Goal: Contribute content: Contribute content

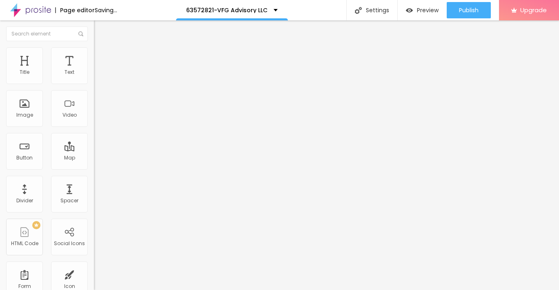
click at [94, 70] on span "Add image" at bounding box center [110, 66] width 33 height 7
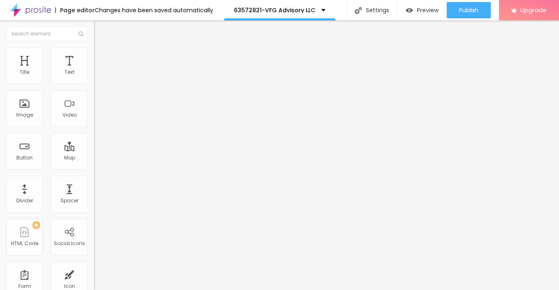
click at [101, 55] on span "Style" at bounding box center [107, 52] width 12 height 7
type input "95"
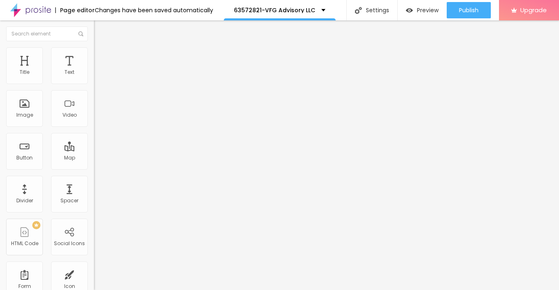
type input "95"
type input "90"
type input "80"
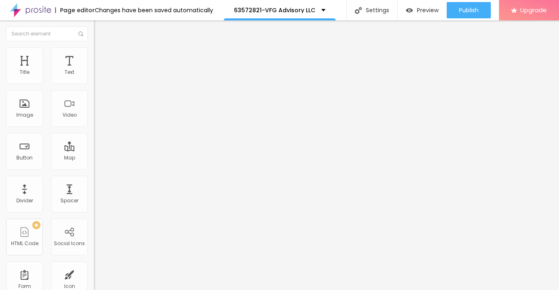
type input "65"
type input "60"
type input "55"
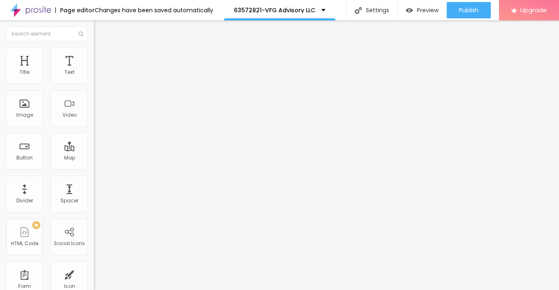
type input "55"
type input "45"
type input "40"
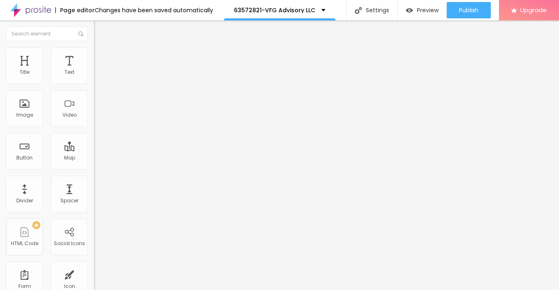
type input "35"
type input "30"
type input "25"
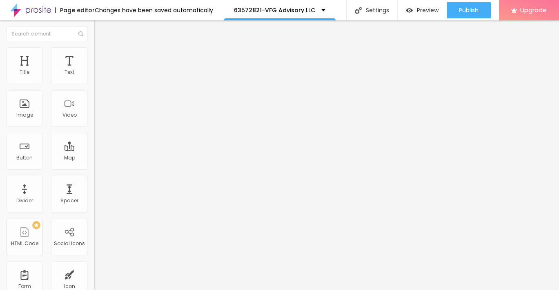
type input "25"
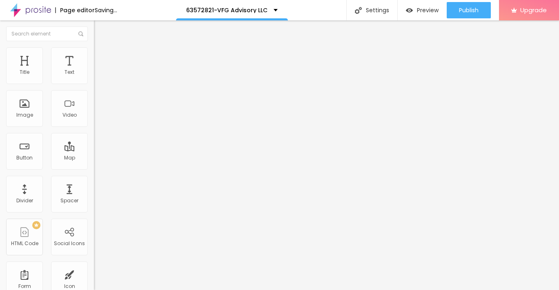
type input "20"
type input "15"
type input "10"
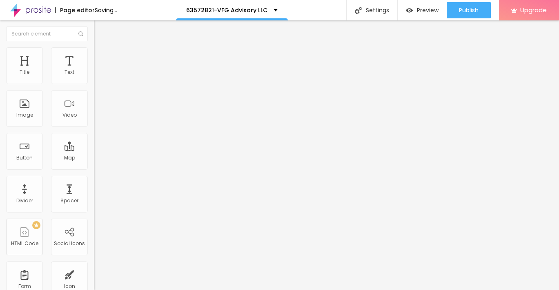
drag, startPoint x: 85, startPoint y: 88, endPoint x: -4, endPoint y: 88, distance: 88.5
type input "10"
click at [94, 84] on input "range" at bounding box center [120, 80] width 53 height 7
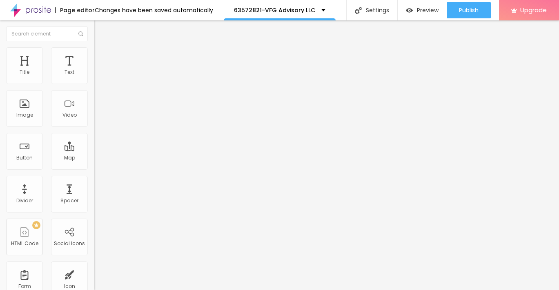
click at [100, 31] on img "button" at bounding box center [103, 30] width 7 height 7
click at [64, 67] on div "Text" at bounding box center [69, 65] width 37 height 37
click at [94, 55] on li "Advanced" at bounding box center [141, 51] width 94 height 8
type input "4"
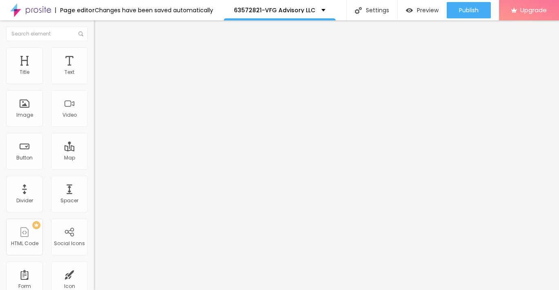
type input "3"
type input "4"
type input "5"
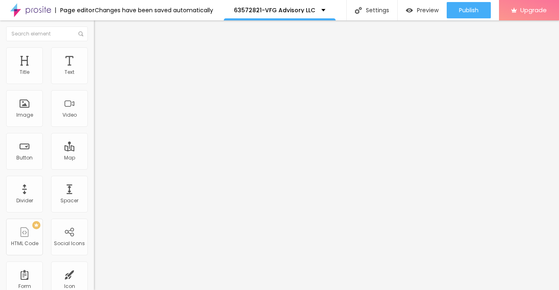
type input "5"
type input "6"
type input "7"
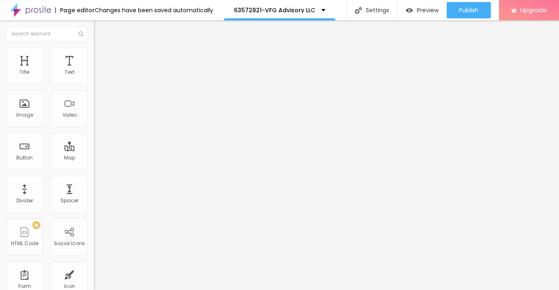
type input "8"
type input "9"
type input "10"
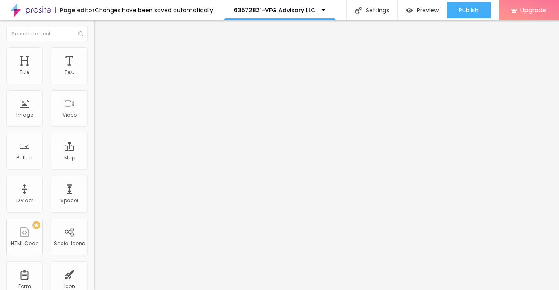
type input "10"
type input "11"
type input "12"
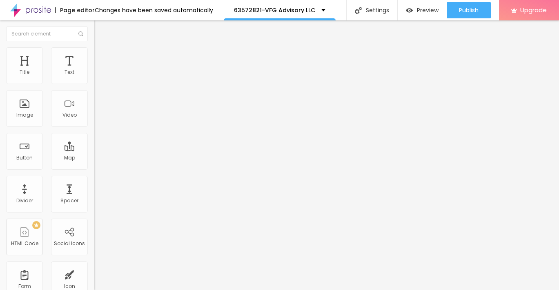
type input "13"
type input "14"
type input "15"
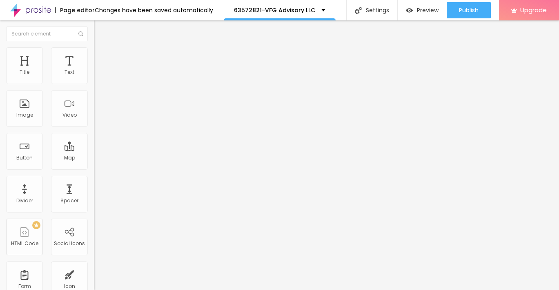
type input "15"
type input "16"
type input "17"
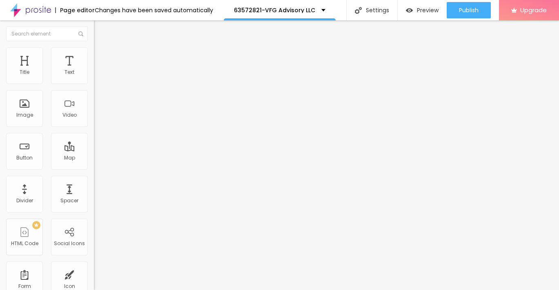
type input "18"
type input "19"
type input "20"
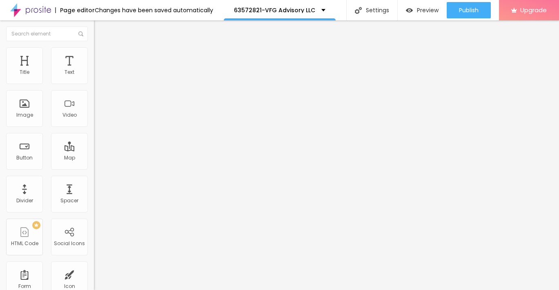
type input "20"
type input "21"
type input "22"
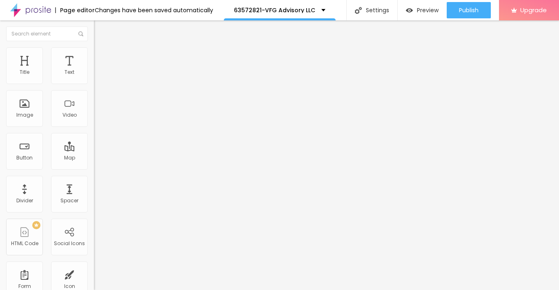
type input "23"
type input "24"
type input "25"
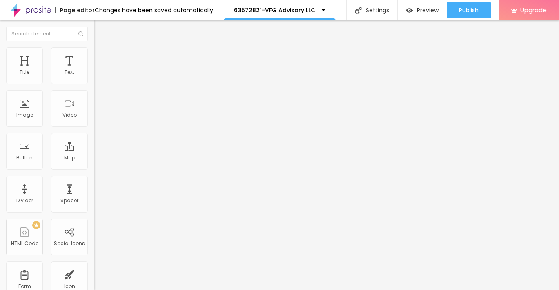
type input "25"
type input "26"
type input "25"
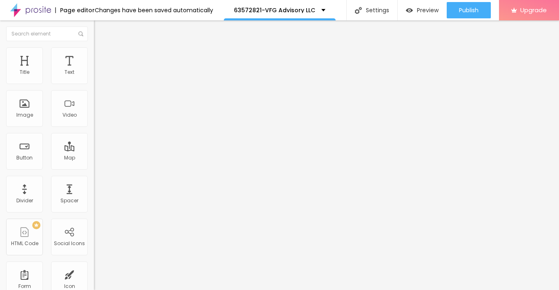
type input "24"
type input "25"
drag, startPoint x: 20, startPoint y: 80, endPoint x: 31, endPoint y: 80, distance: 11.0
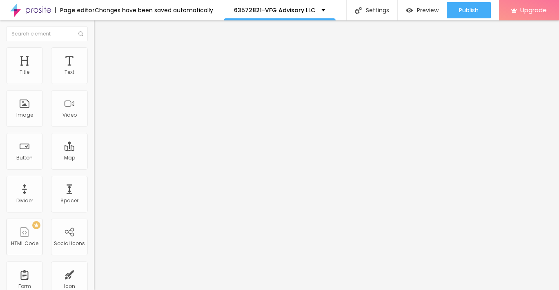
type input "25"
click at [94, 150] on input "range" at bounding box center [120, 153] width 53 height 7
click at [100, 33] on img "button" at bounding box center [103, 30] width 7 height 7
click at [94, 77] on input "Click me" at bounding box center [143, 73] width 98 height 8
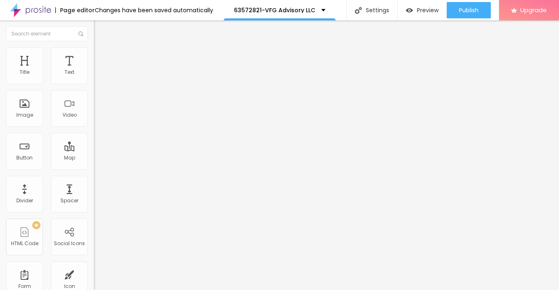
click at [94, 77] on input "Click me" at bounding box center [143, 73] width 98 height 8
paste input "→ VIEW DOCUMENT HERE"
type input "→ VIEW DOCUMENT HERE"
click at [94, 168] on input "https://" at bounding box center [143, 164] width 98 height 8
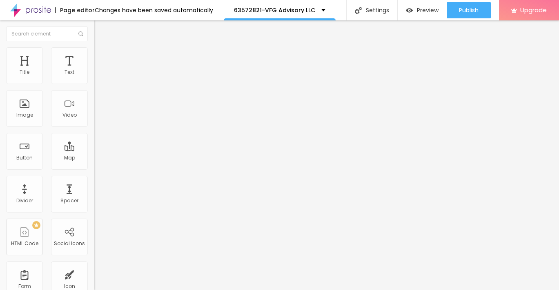
click at [94, 168] on input "https://" at bounding box center [143, 164] width 98 height 8
click at [94, 168] on input "text" at bounding box center [143, 164] width 98 height 8
paste input "[URL][DOMAIN_NAME]"
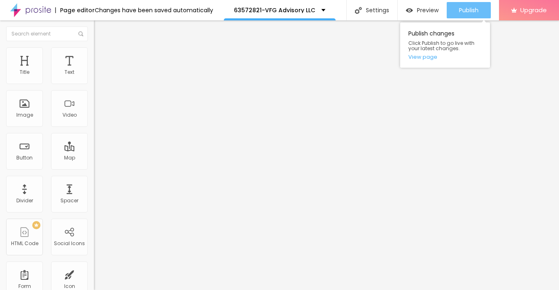
type input "[URL][DOMAIN_NAME]"
click at [462, 14] on div "Publish" at bounding box center [469, 10] width 20 height 16
click at [475, 13] on span "Publish" at bounding box center [469, 10] width 20 height 7
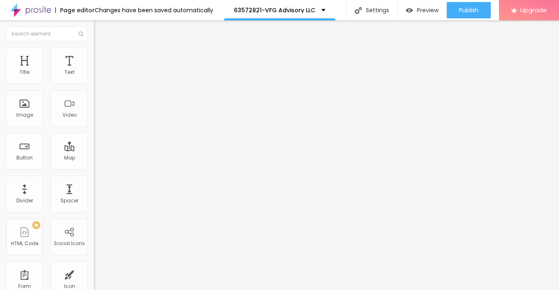
click at [94, 51] on img at bounding box center [97, 50] width 7 height 7
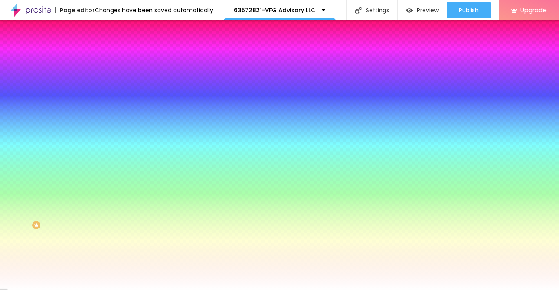
click at [101, 58] on span "Advanced" at bounding box center [114, 61] width 27 height 7
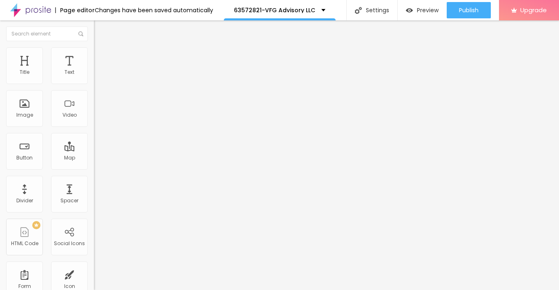
click at [94, 52] on li "Style" at bounding box center [141, 51] width 94 height 8
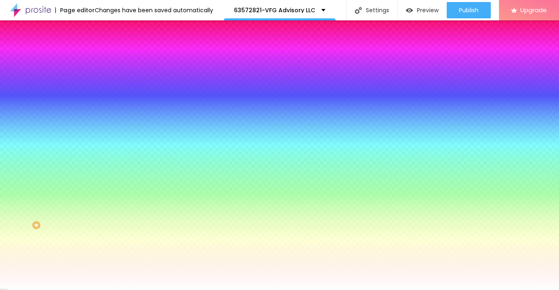
click at [97, 101] on icon "button" at bounding box center [99, 103] width 5 height 5
type input "16"
type input "17"
type input "18"
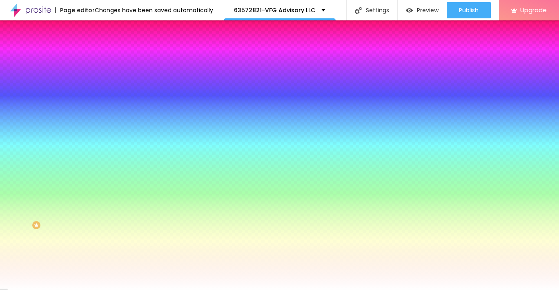
type input "18"
type input "19"
type input "20"
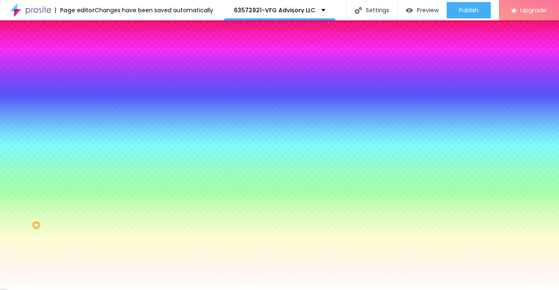
type input "21"
type input "20"
type input "19"
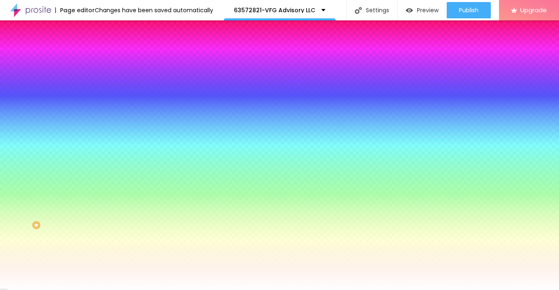
type input "19"
type input "18"
type input "16"
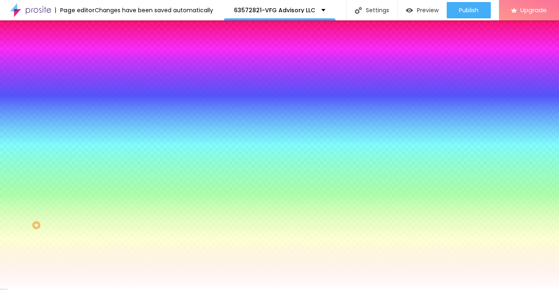
type input "15"
type input "14"
type input "13"
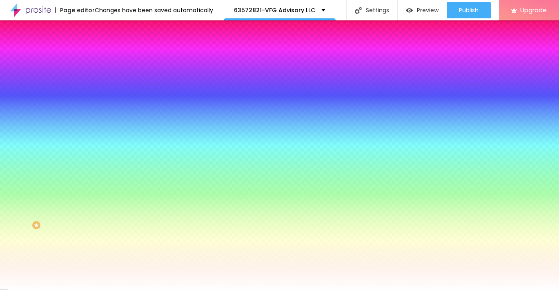
type input "13"
type input "12"
type input "11"
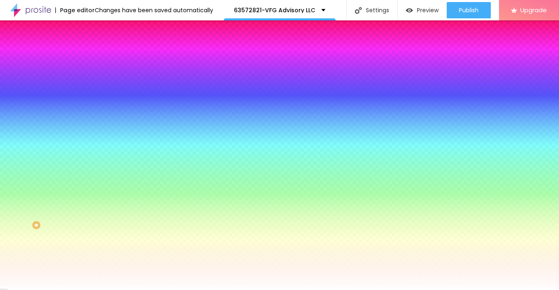
type input "10"
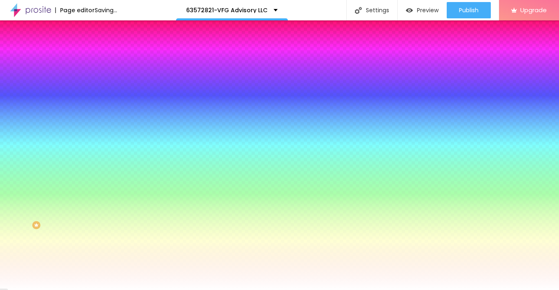
type input "9"
type input "8"
type input "9"
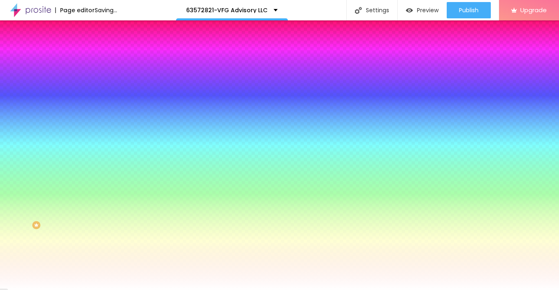
type input "9"
type input "10"
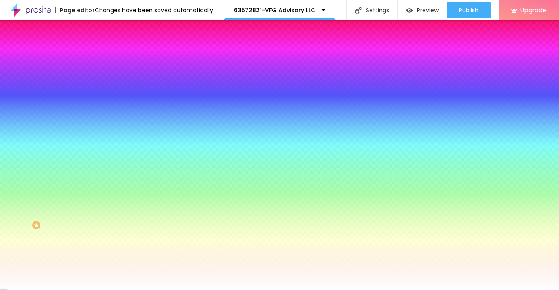
type input "11"
type input "12"
drag, startPoint x: 123, startPoint y: 160, endPoint x: 114, endPoint y: 156, distance: 9.6
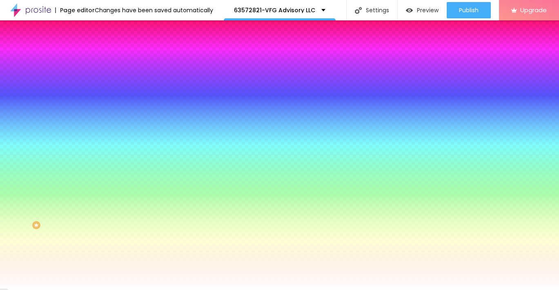
type input "12"
click at [276, 290] on div at bounding box center [279, 290] width 559 height 0
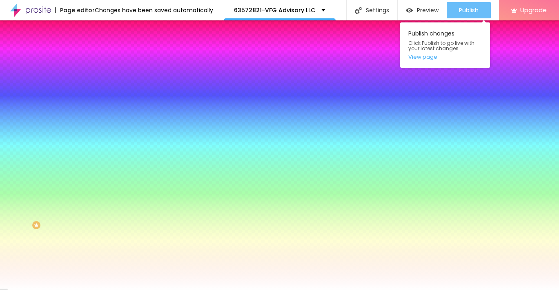
click at [472, 12] on span "Publish" at bounding box center [469, 10] width 20 height 7
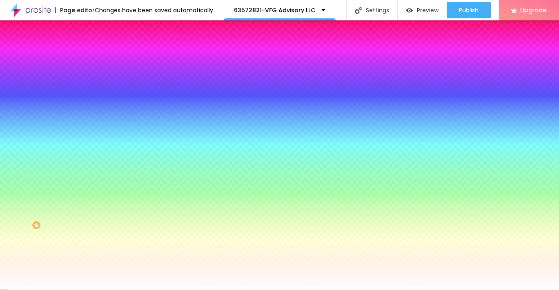
click at [101, 58] on span "Advanced" at bounding box center [114, 61] width 27 height 7
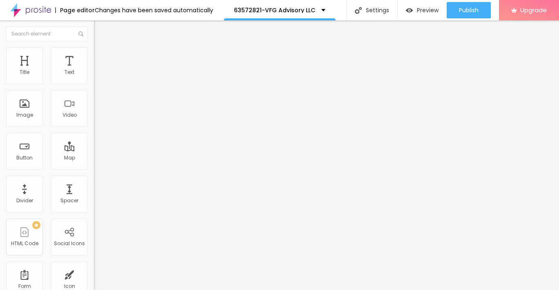
type input "11"
type input "12"
type input "14"
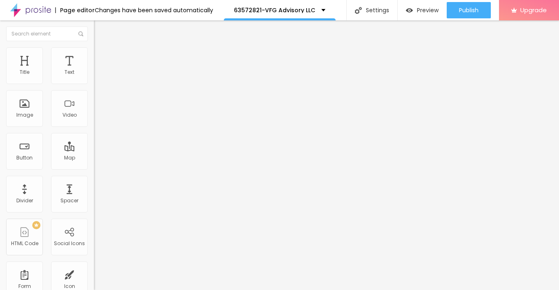
type input "14"
type input "16"
type input "18"
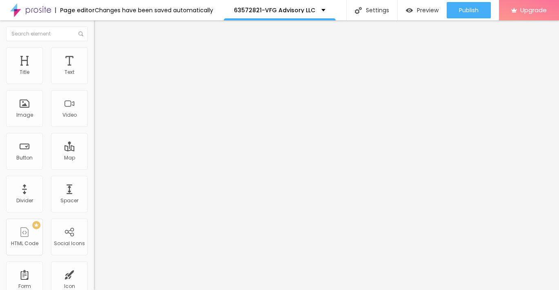
type input "19"
type input "21"
type input "22"
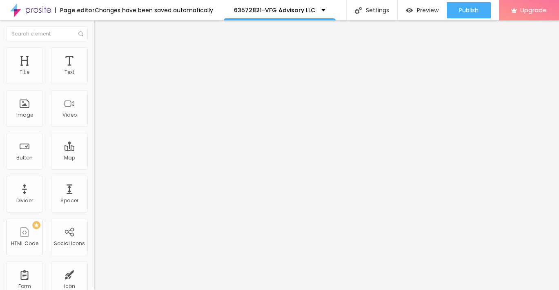
type input "22"
type input "23"
type input "24"
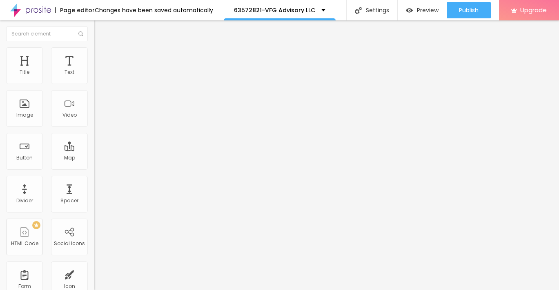
type input "26"
type input "27"
type input "28"
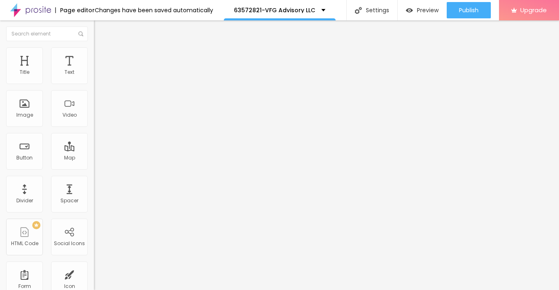
type input "28"
type input "29"
type input "30"
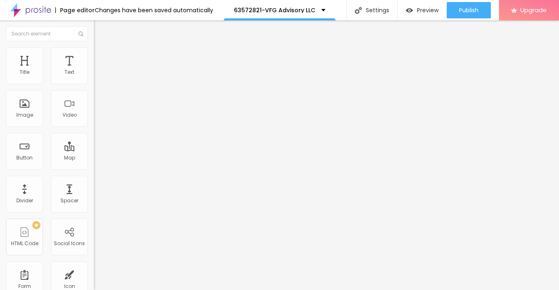
type input "31"
type input "32"
type input "34"
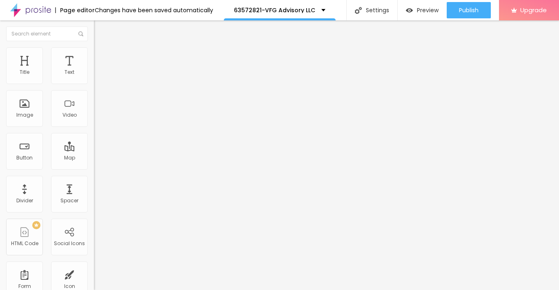
type input "34"
type input "35"
type input "37"
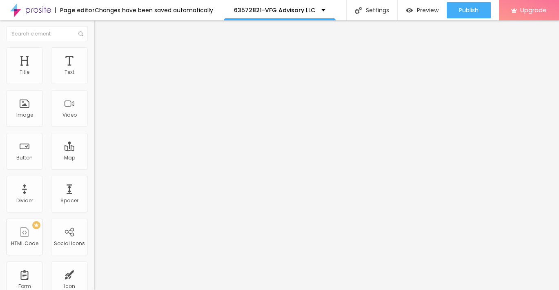
type input "39"
type input "41"
type input "42"
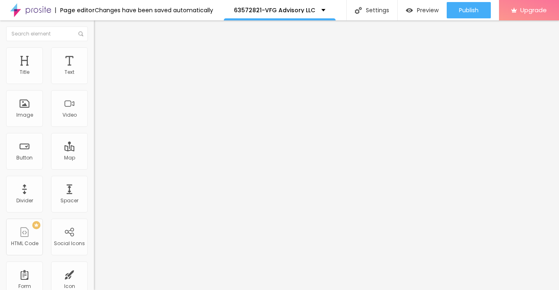
type input "42"
type input "43"
type input "44"
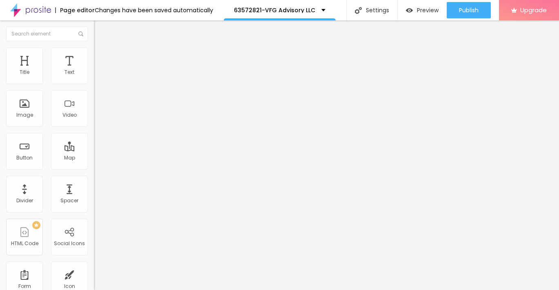
type input "45"
type input "47"
type input "48"
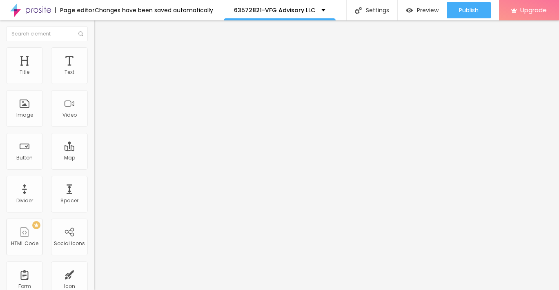
type input "48"
type input "50"
type input "51"
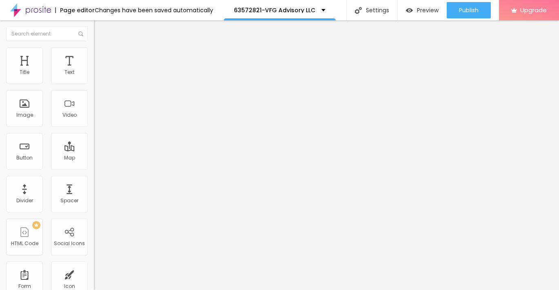
type input "52"
type input "53"
type input "54"
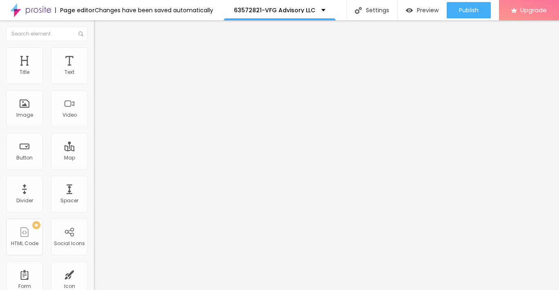
type input "54"
type input "55"
type input "56"
drag, startPoint x: 24, startPoint y: 79, endPoint x: 29, endPoint y: 80, distance: 5.4
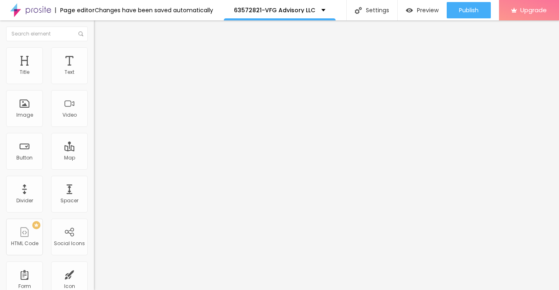
click at [94, 158] on input "range" at bounding box center [120, 161] width 53 height 7
click at [101, 55] on span "Style" at bounding box center [107, 52] width 12 height 7
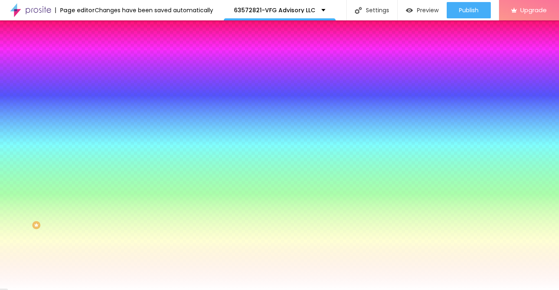
click at [97, 101] on icon "button" at bounding box center [99, 103] width 5 height 5
click at [265, 290] on div at bounding box center [279, 290] width 559 height 0
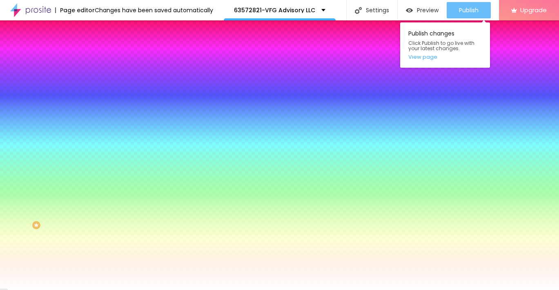
click at [465, 6] on div "Publish" at bounding box center [469, 10] width 20 height 16
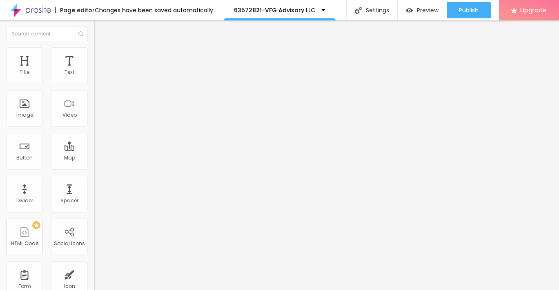
click at [94, 51] on li "Advanced" at bounding box center [141, 51] width 94 height 8
click at [101, 48] on span "Style" at bounding box center [107, 44] width 12 height 7
click at [94, 78] on button "button" at bounding box center [99, 74] width 11 height 9
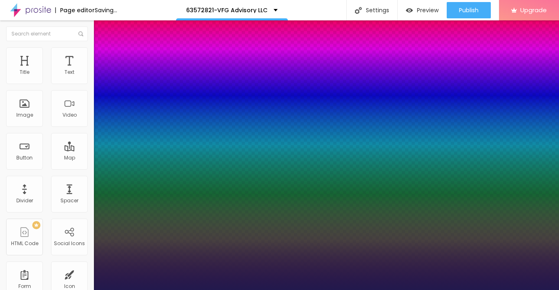
drag, startPoint x: 107, startPoint y: 137, endPoint x: 114, endPoint y: 138, distance: 6.9
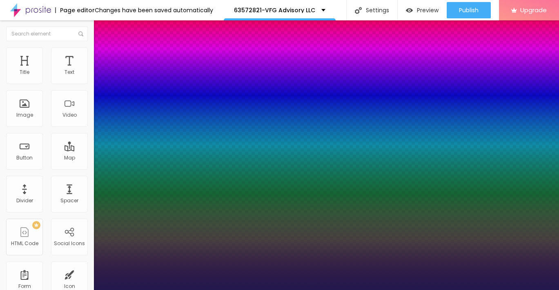
click at [69, 290] on div at bounding box center [279, 290] width 559 height 0
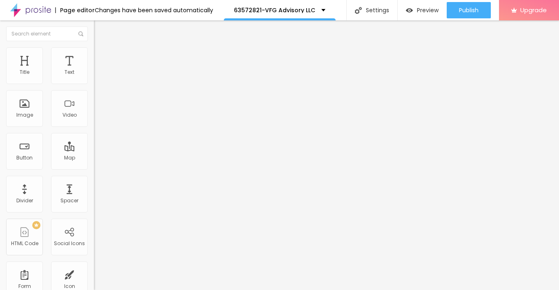
click at [101, 56] on span "Advanced" at bounding box center [114, 52] width 27 height 7
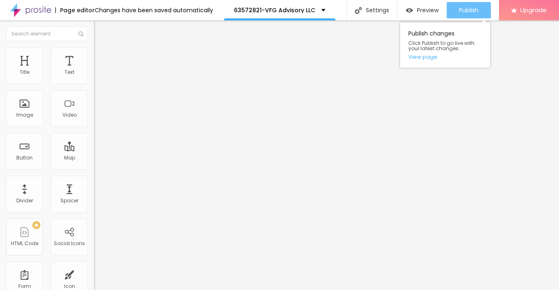
click at [454, 14] on button "Publish" at bounding box center [468, 10] width 44 height 16
click at [466, 12] on span "Publish" at bounding box center [469, 10] width 20 height 7
